Goal: Communication & Community: Participate in discussion

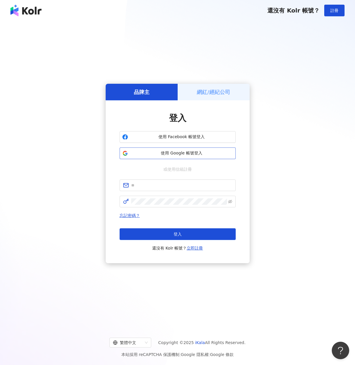
click at [140, 154] on span "使用 Google 帳號登入" at bounding box center [181, 153] width 103 height 6
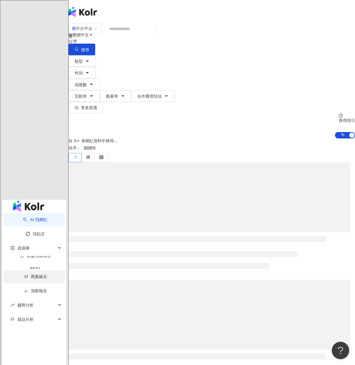
click at [38, 274] on link "商案媒合" at bounding box center [35, 276] width 23 height 5
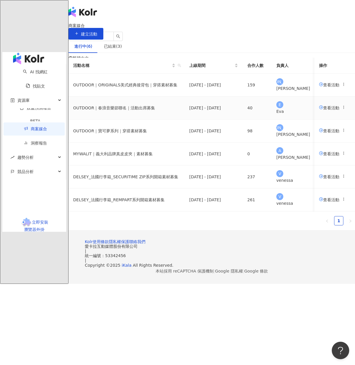
click at [315, 119] on td "查看活動" at bounding box center [335, 107] width 41 height 23
click at [319, 110] on span "查看活動" at bounding box center [329, 107] width 20 height 5
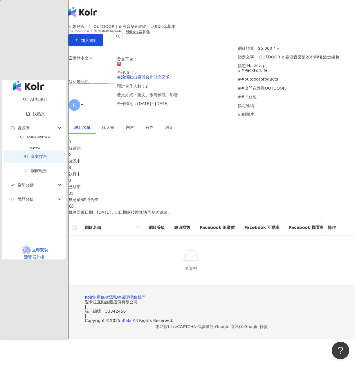
click at [200, 168] on div "3" at bounding box center [212, 167] width 287 height 6
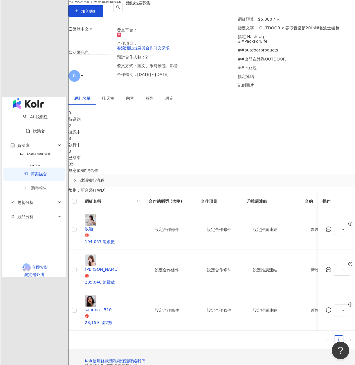
click at [140, 135] on div "確認中" at bounding box center [212, 132] width 287 height 6
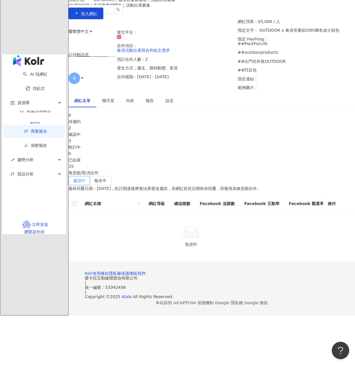
click at [111, 105] on div "聊天室" at bounding box center [108, 100] width 24 height 13
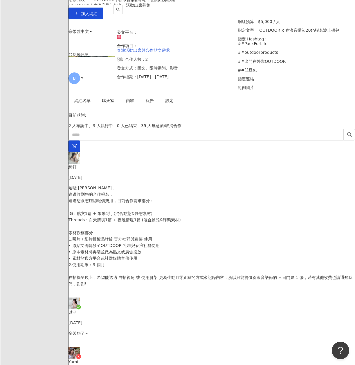
scroll to position [114, 0]
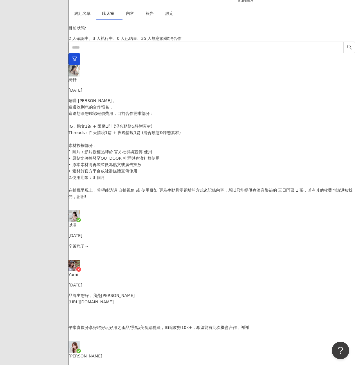
click at [126, 352] on div "[PERSON_NAME] [DATE]" at bounding box center [212, 360] width 287 height 17
